Goal: Browse casually: Explore the website without a specific task or goal

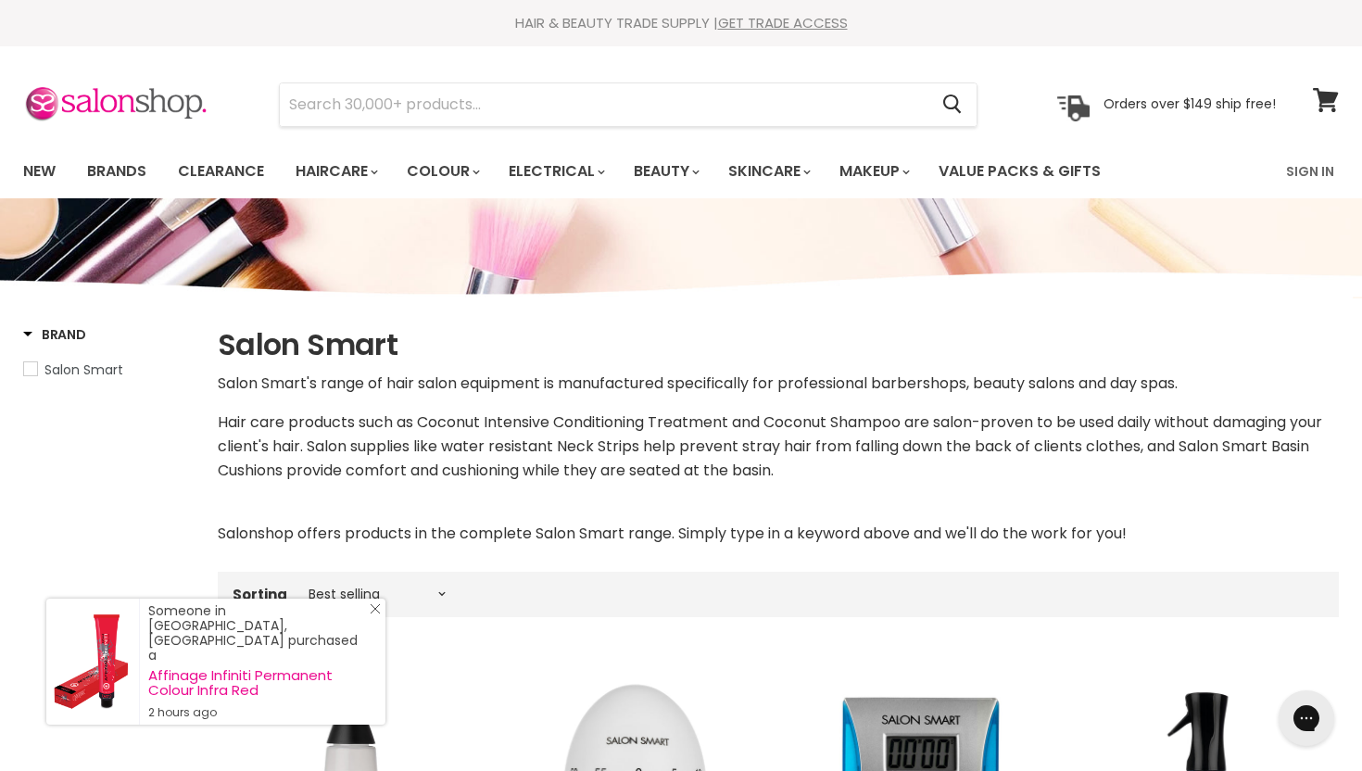
click at [369, 622] on link "Close Icon" at bounding box center [371, 612] width 19 height 19
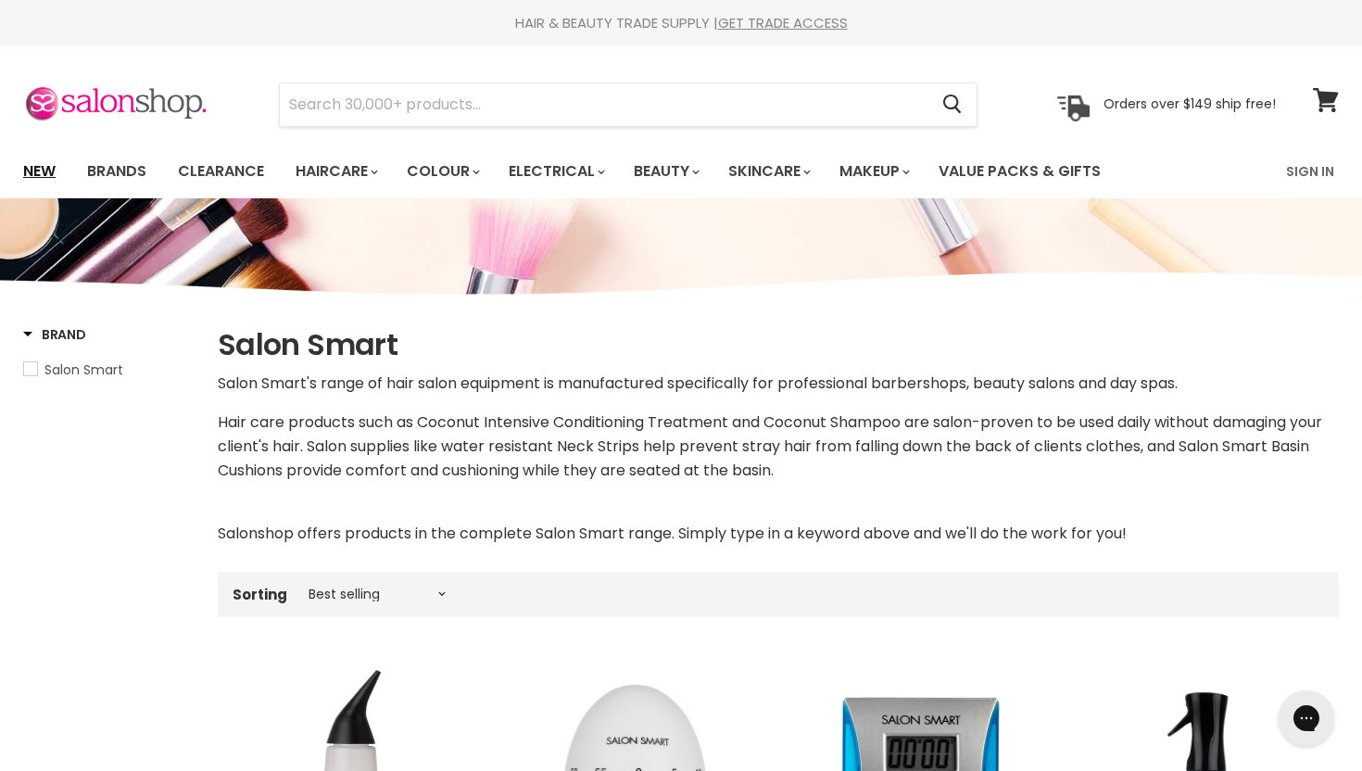
click at [49, 170] on link "New" at bounding box center [39, 171] width 60 height 39
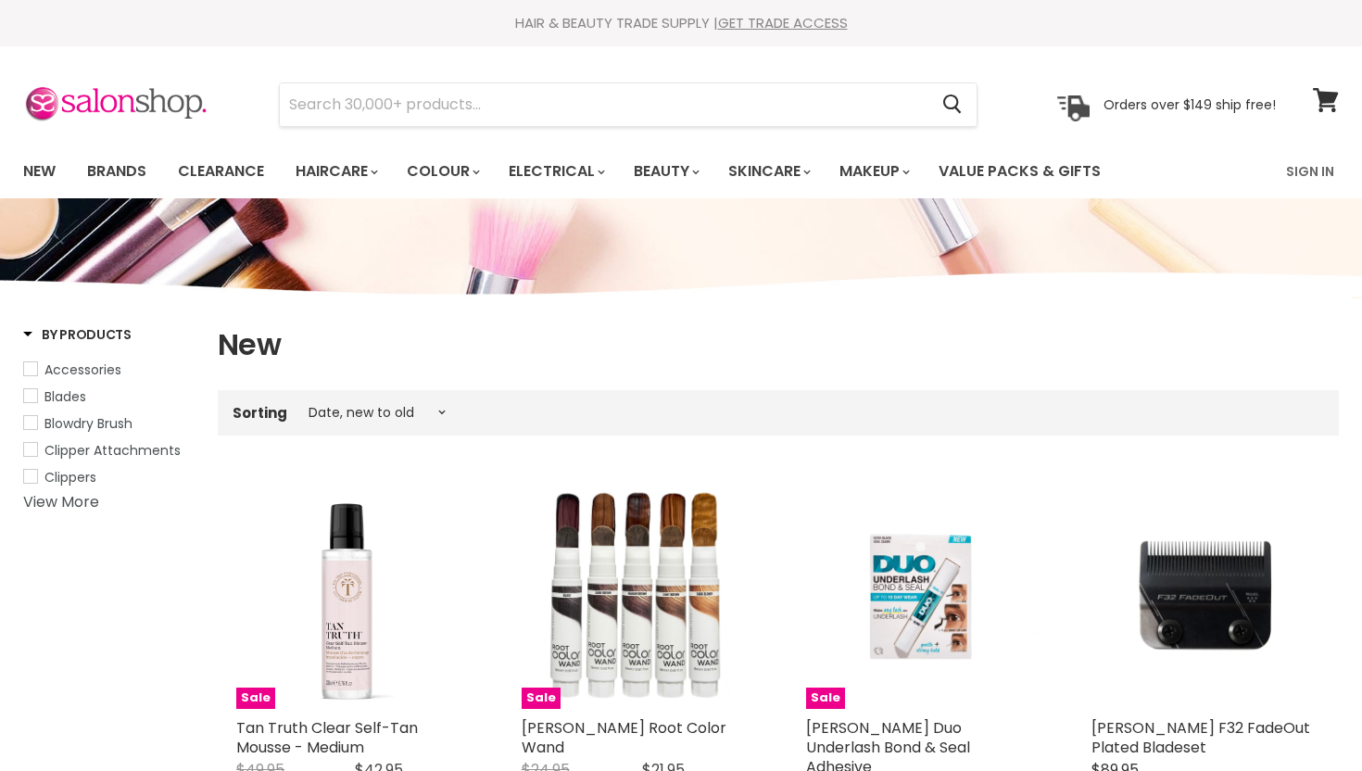
select select "created-descending"
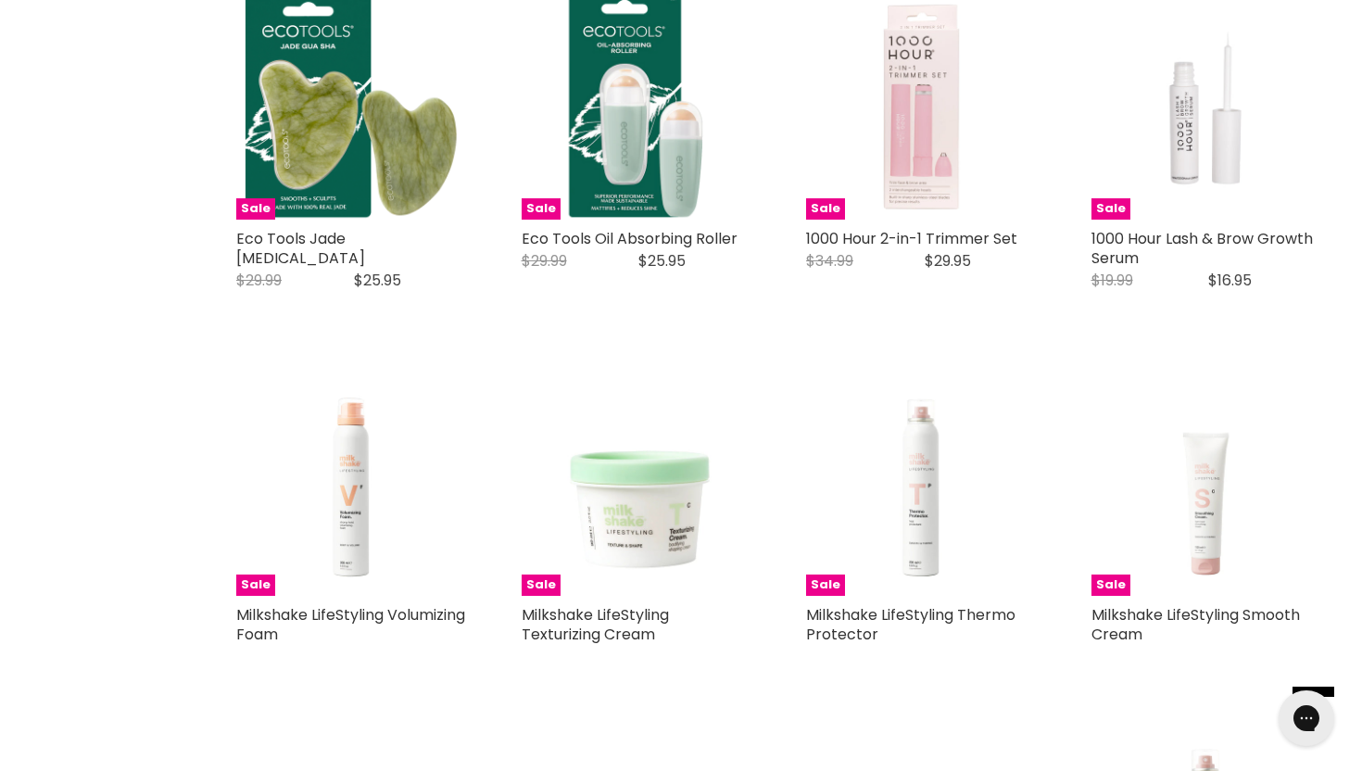
scroll to position [1672, 0]
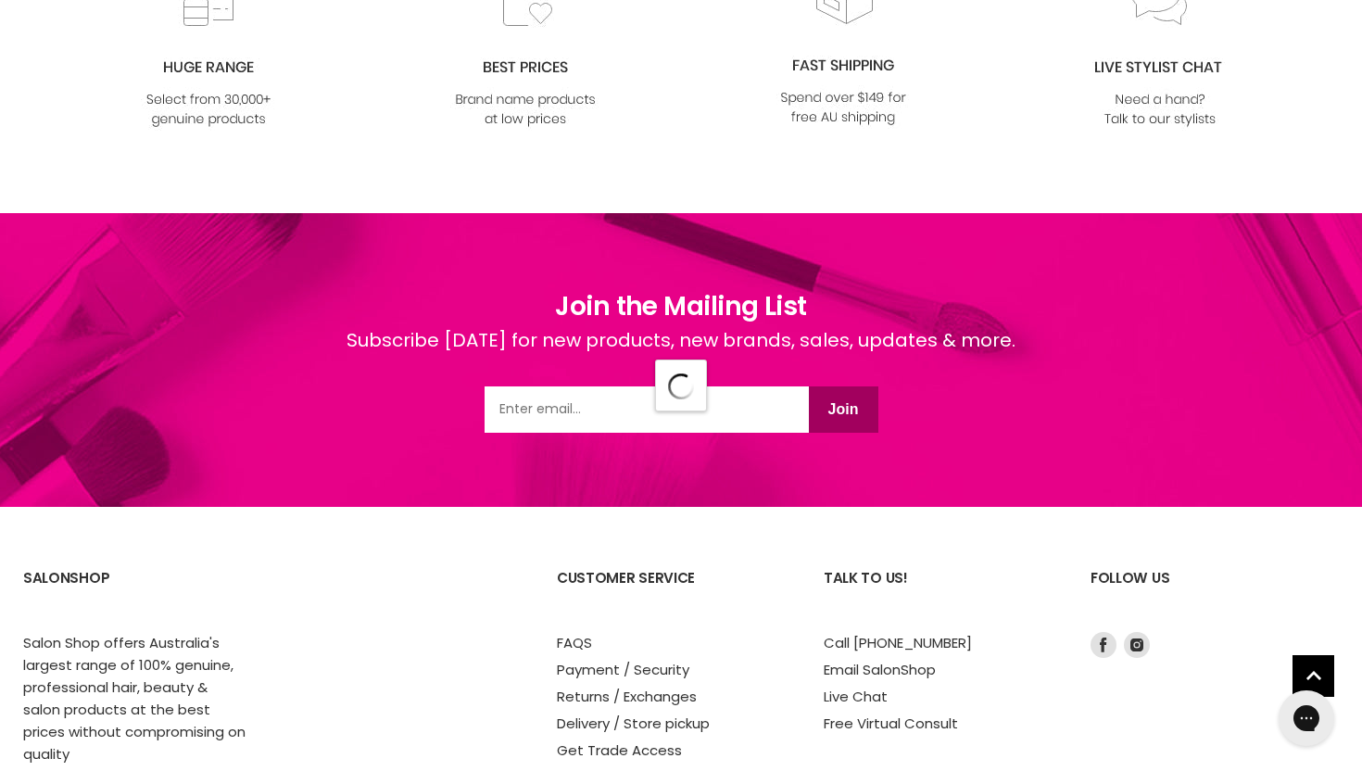
select select "created-descending"
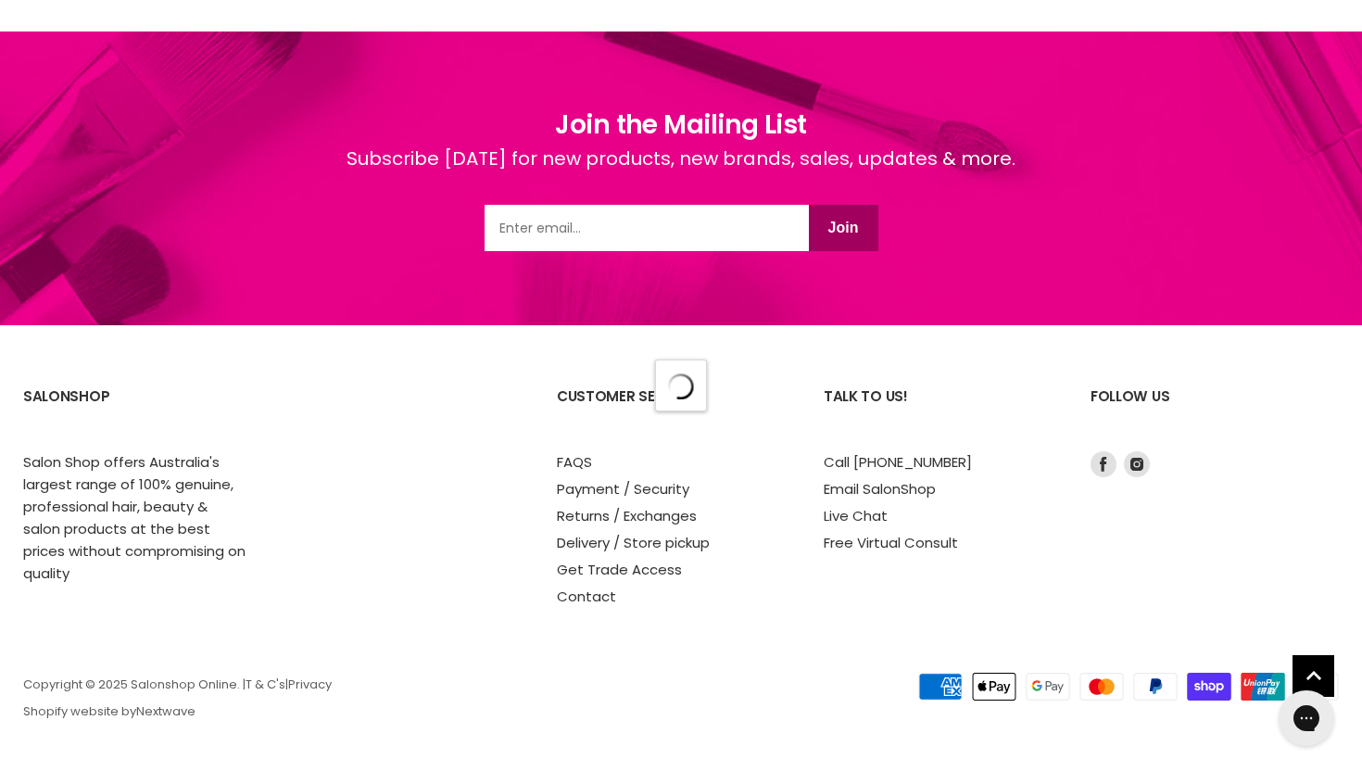
select select "created-descending"
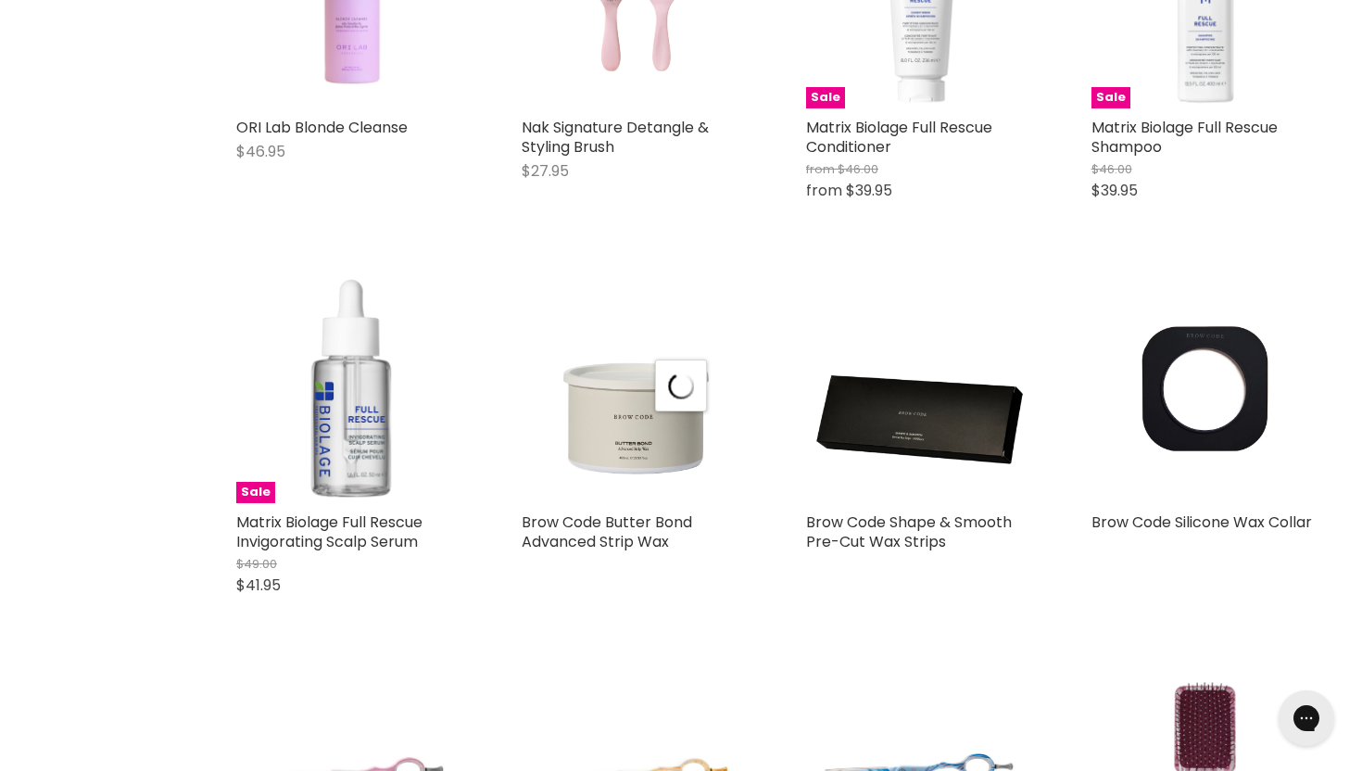
select select "created-descending"
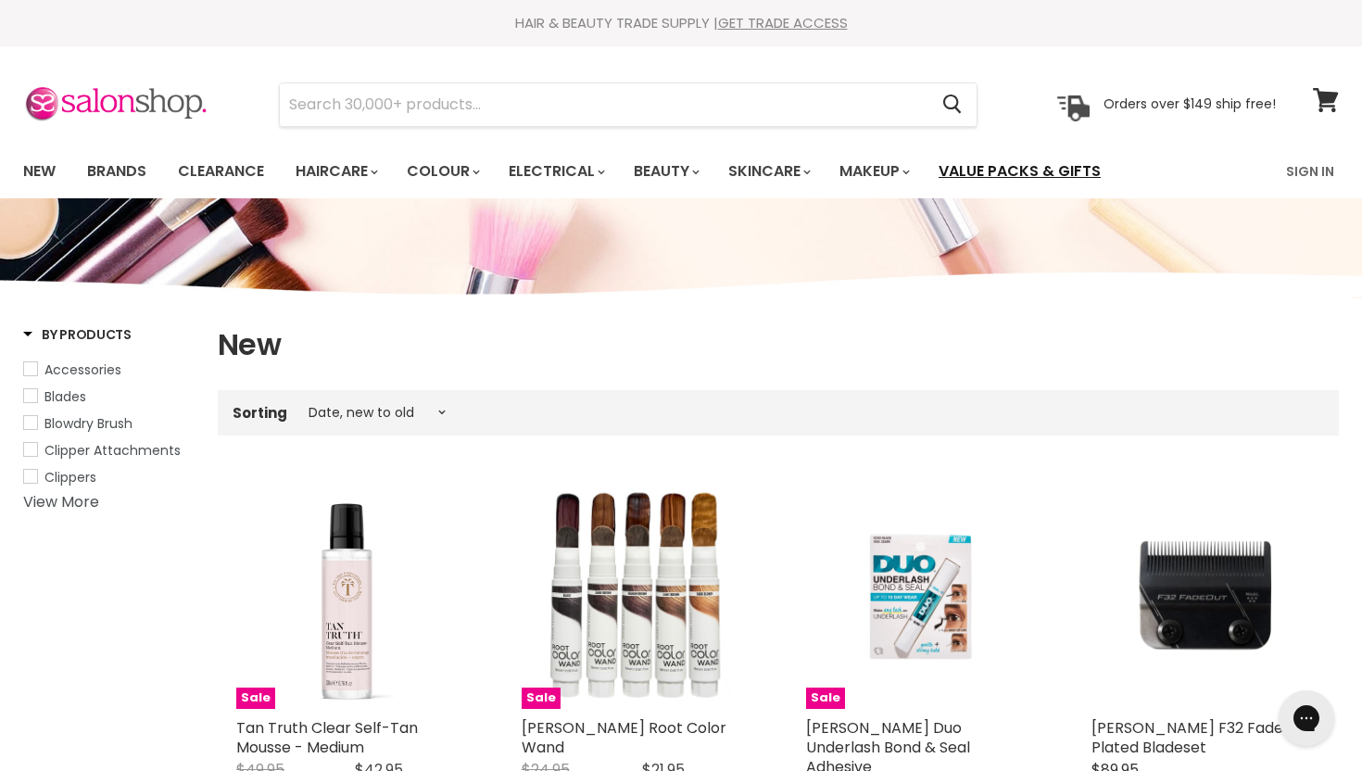
click at [1062, 183] on link "Value Packs & Gifts" at bounding box center [1020, 171] width 190 height 39
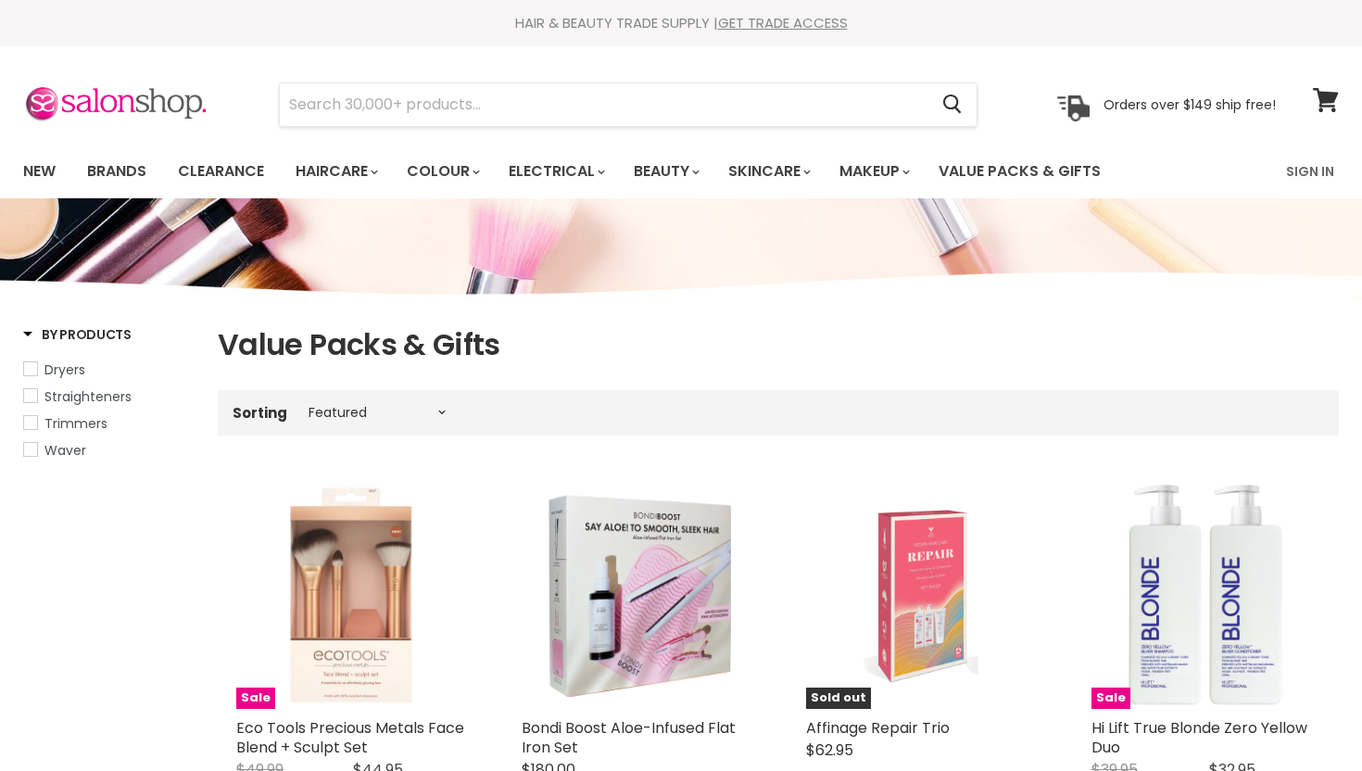
select select "manual"
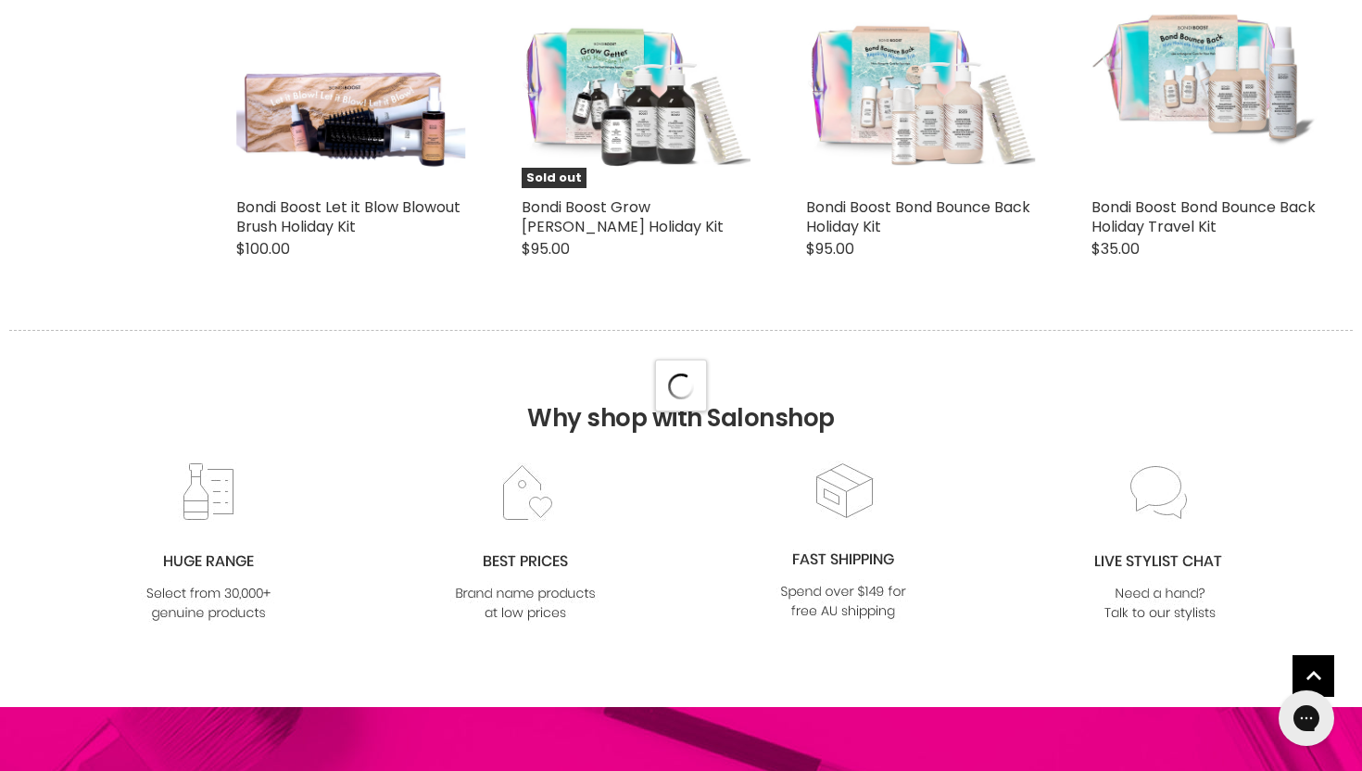
select select "manual"
